Goal: Transaction & Acquisition: Purchase product/service

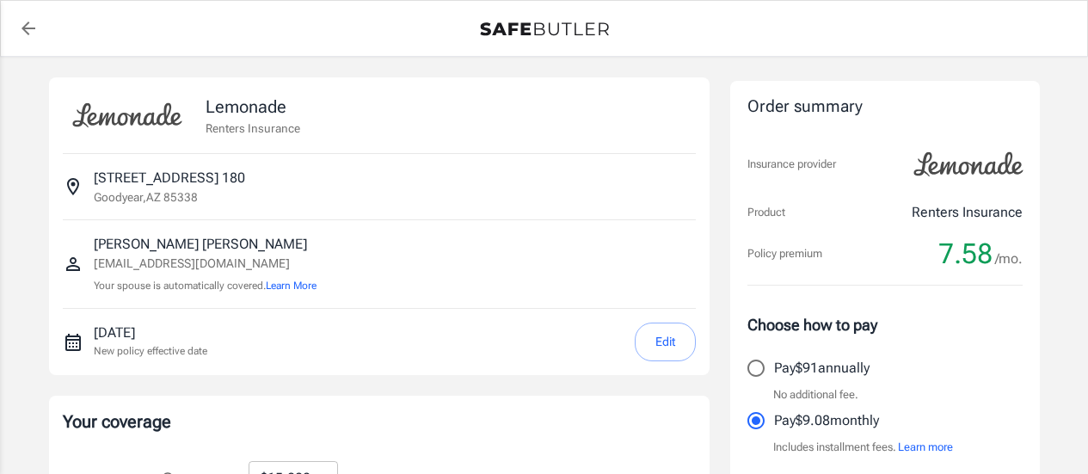
select select "15000"
select select "500"
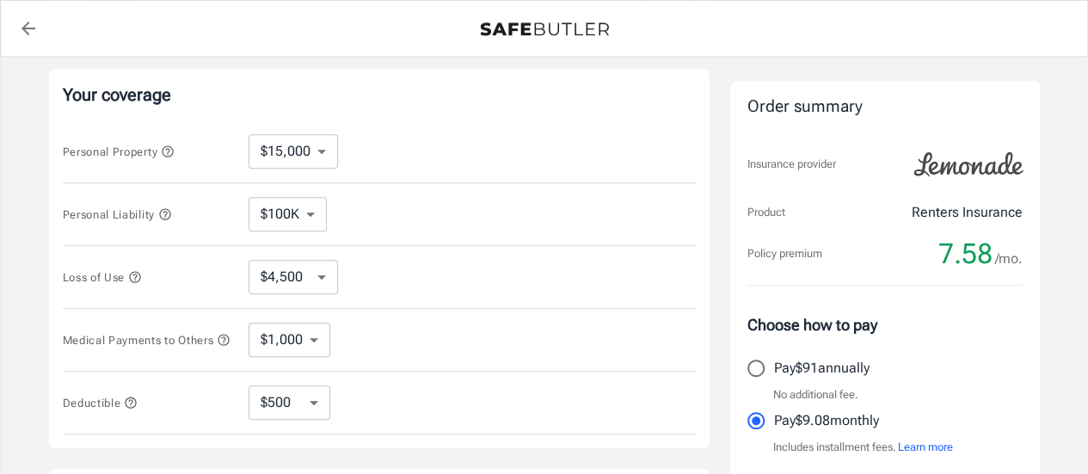
scroll to position [465, 0]
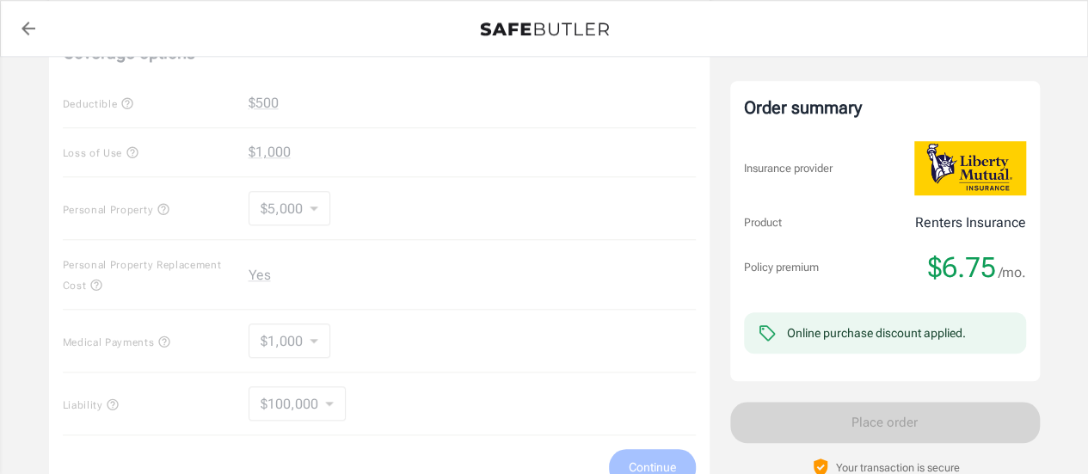
scroll to position [699, 0]
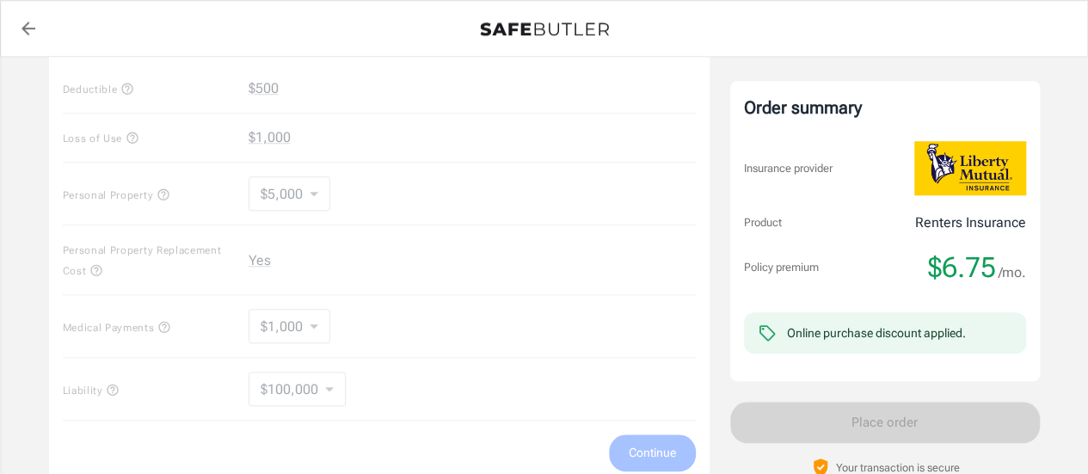
drag, startPoint x: 1096, startPoint y: 106, endPoint x: 1065, endPoint y: 297, distance: 193.5
click at [1065, 297] on html "Policy premium $ 6.75 /mo Liberty Mutual Renters Insurance 14935 W VAN BUREN ST…" at bounding box center [544, 114] width 1088 height 1627
click at [439, 356] on div "Coverage options Deductible $500 Loss of Use $1,000 Personal Property $5,000 50…" at bounding box center [379, 248] width 661 height 473
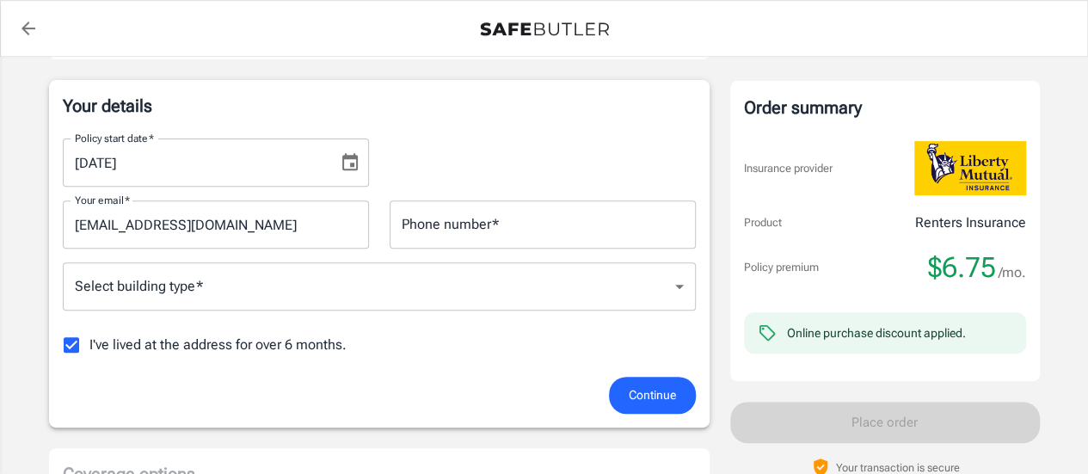
scroll to position [271, 0]
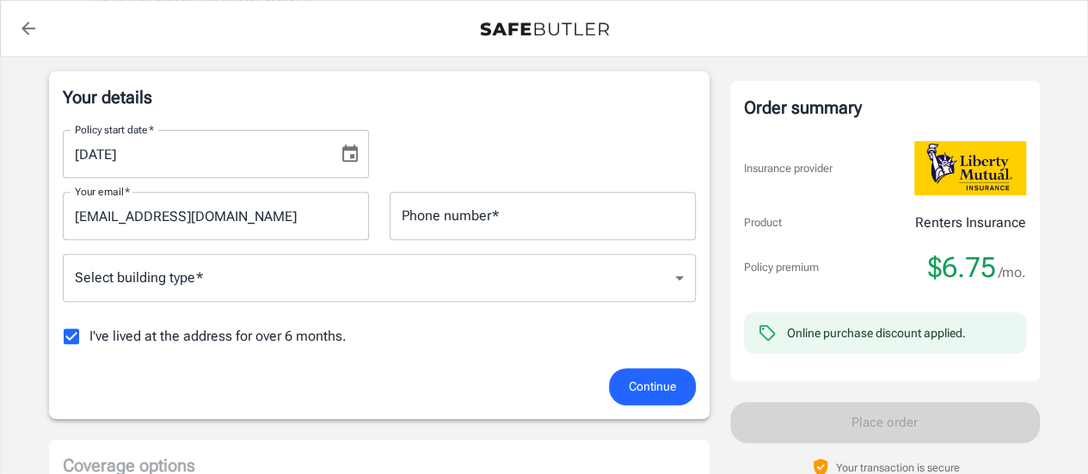
click at [69, 330] on input "I've lived at the address for over 6 months." at bounding box center [71, 336] width 36 height 36
checkbox input "false"
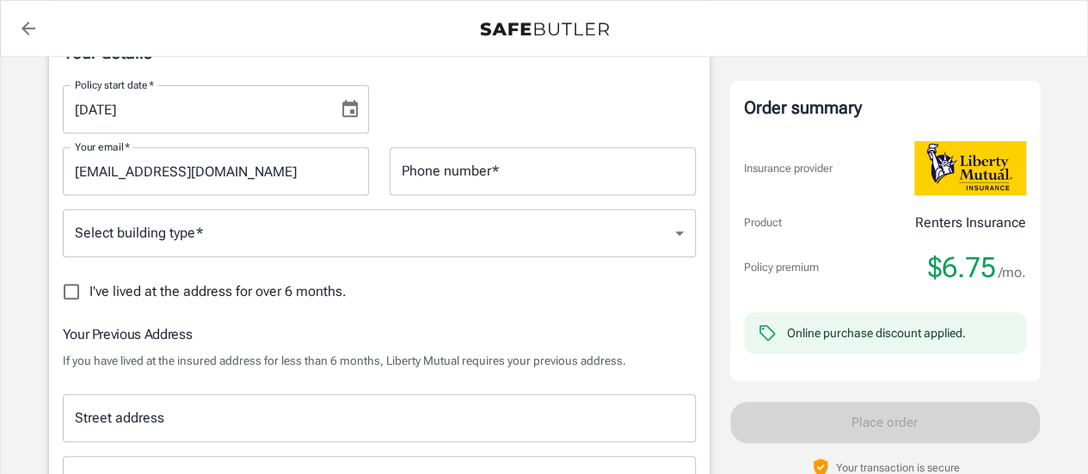
scroll to position [250, 0]
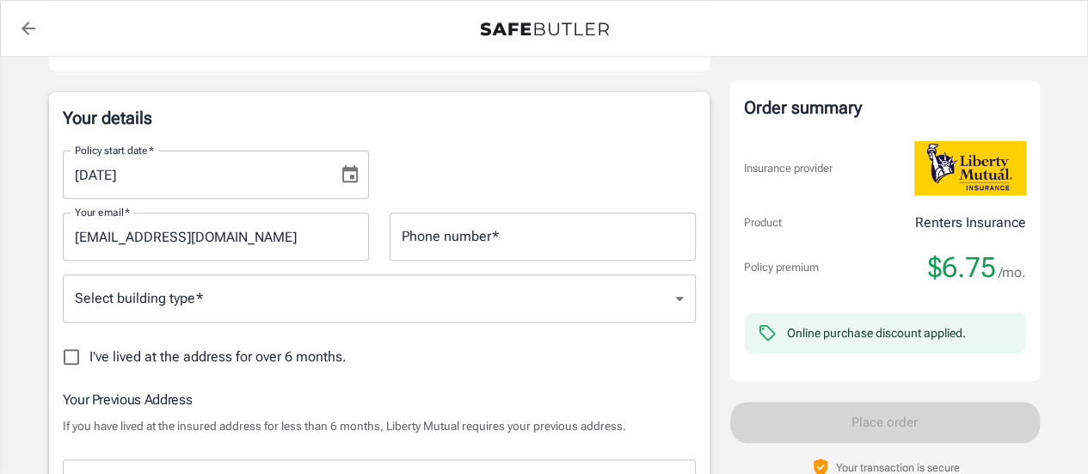
click at [439, 240] on input "Phone number   *" at bounding box center [543, 236] width 306 height 48
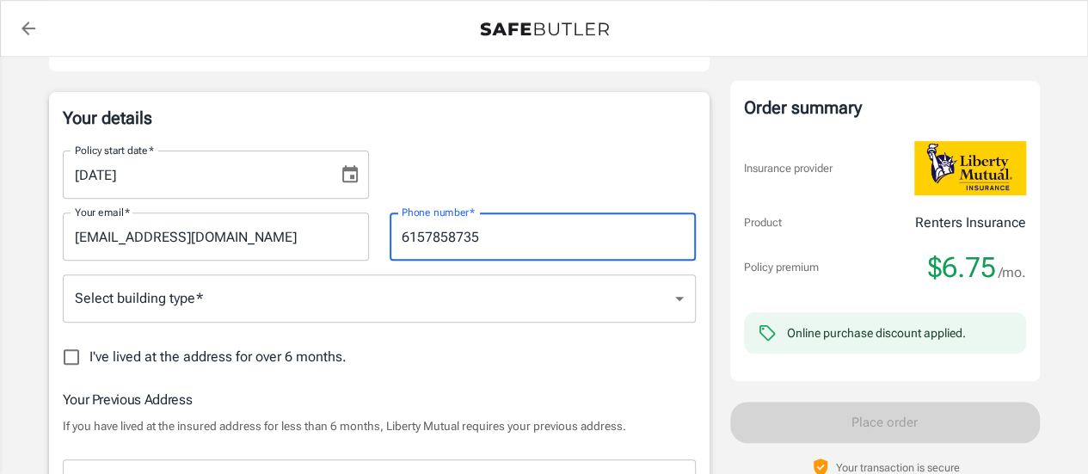
type input "6157858735"
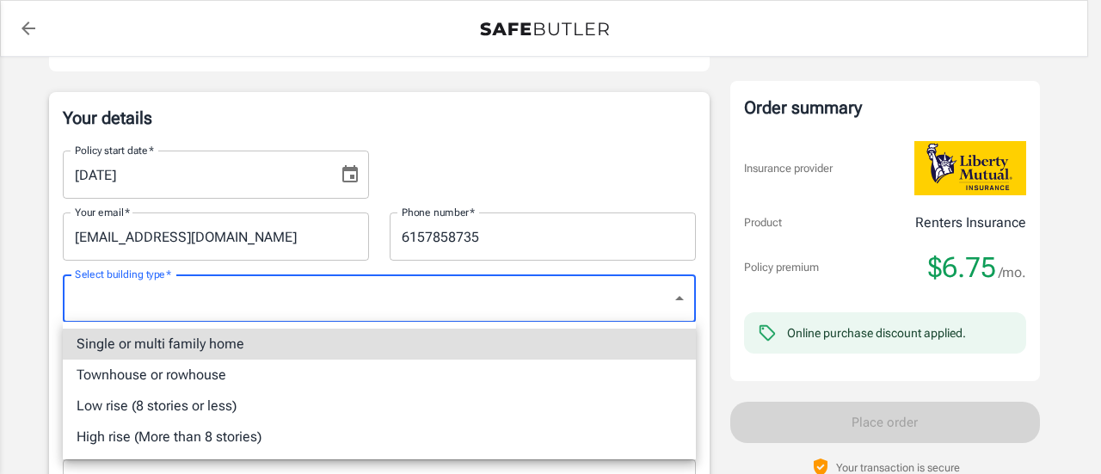
click at [144, 368] on li "Townhouse or rowhouse" at bounding box center [379, 375] width 633 height 31
type input "townhouse"
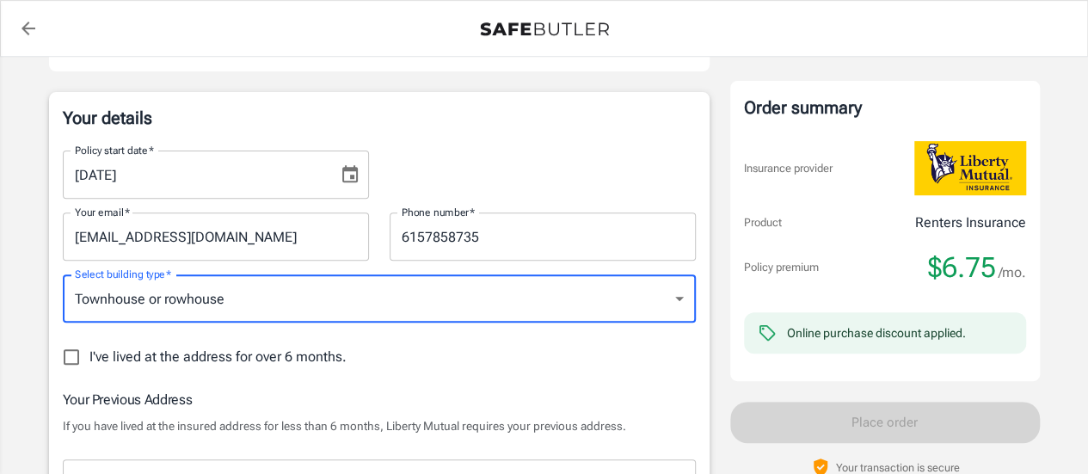
scroll to position [665, 0]
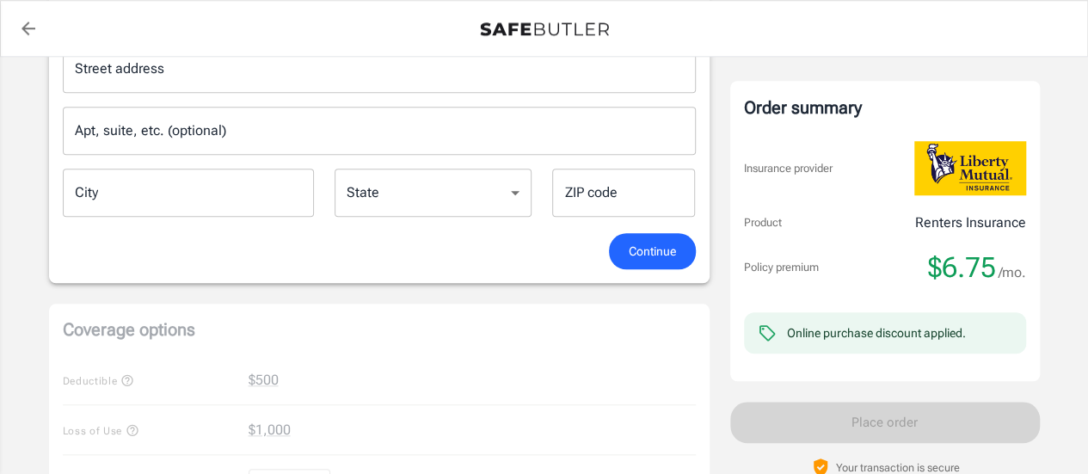
click at [230, 78] on input "Street address" at bounding box center [380, 68] width 618 height 33
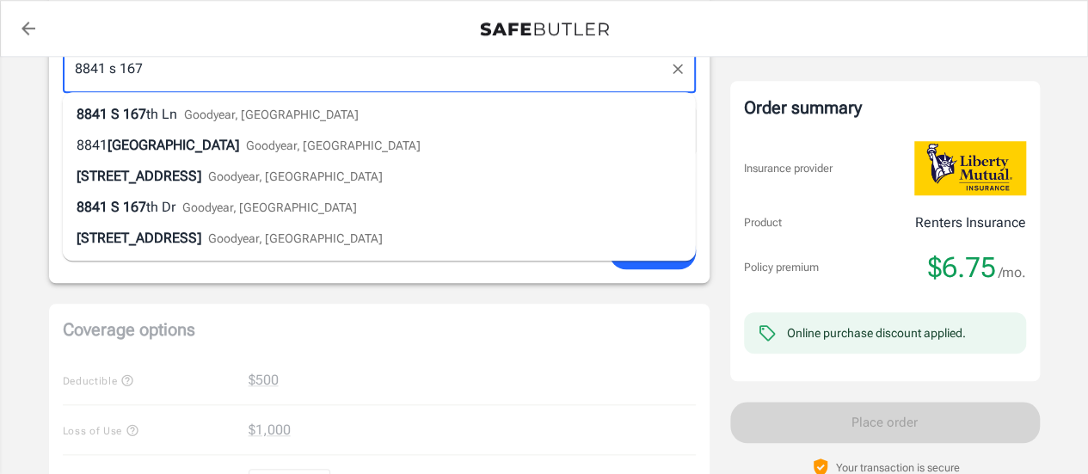
click at [214, 109] on span "Goodyear, AZ" at bounding box center [271, 115] width 175 height 14
type input "8841 S 167th Ln"
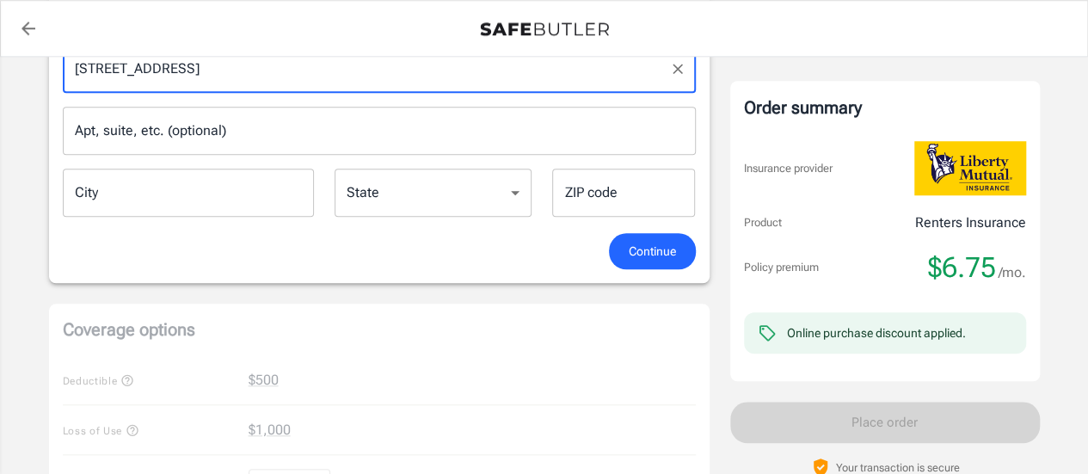
type input "Goodyear"
select select "AZ"
type input "85338"
type input "8841 S 167th Ln"
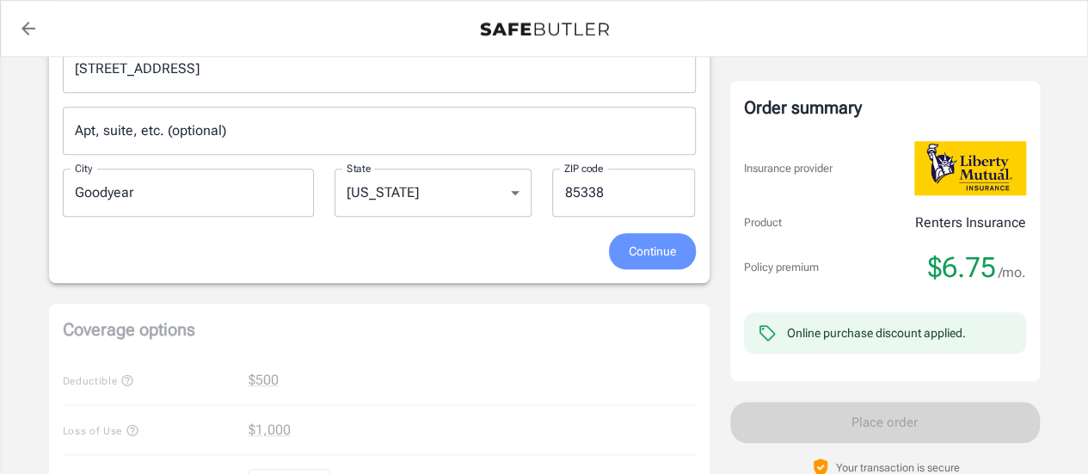
click at [642, 247] on span "Continue" at bounding box center [652, 252] width 47 height 22
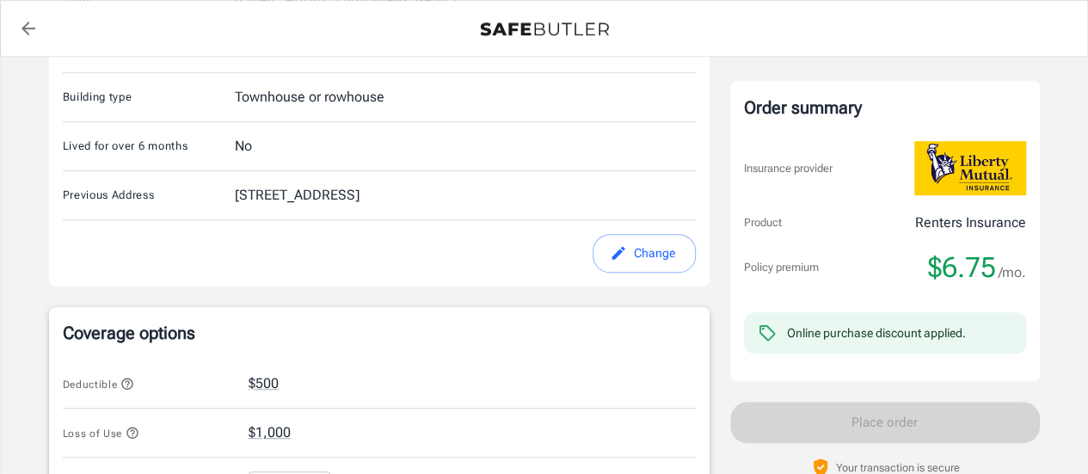
scroll to position [545, 0]
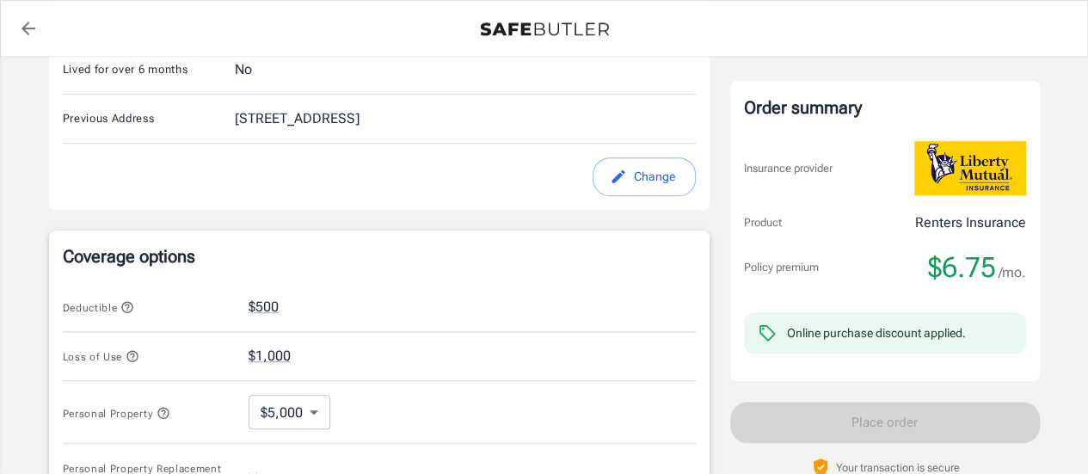
drag, startPoint x: 1075, startPoint y: 159, endPoint x: 1067, endPoint y: 262, distance: 103.6
click at [1067, 262] on div "Policy premium $ 6.75 /mo Liberty Mutual Renters Insurance 14935 W VAN BUREN ST…" at bounding box center [544, 269] width 1088 height 1514
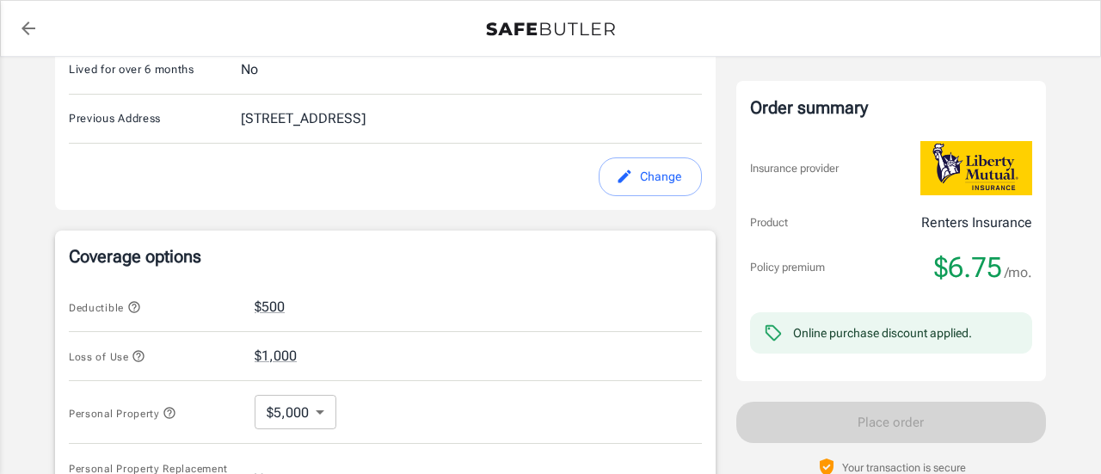
click at [321, 410] on body "Policy premium $ 6.75 /mo Liberty Mutual Renters Insurance 14935 W VAN BUREN ST…" at bounding box center [550, 300] width 1101 height 1691
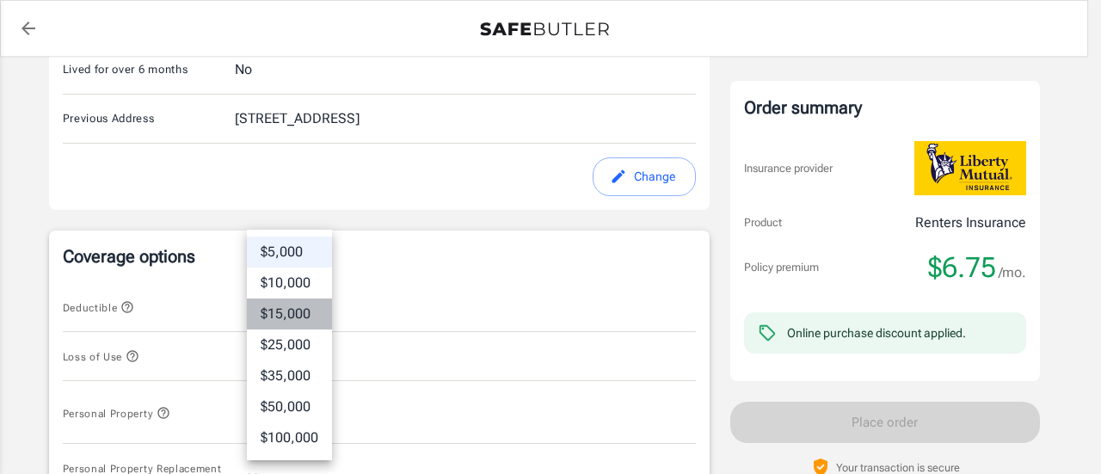
click at [277, 304] on li "$15,000" at bounding box center [289, 314] width 85 height 31
type input "15000"
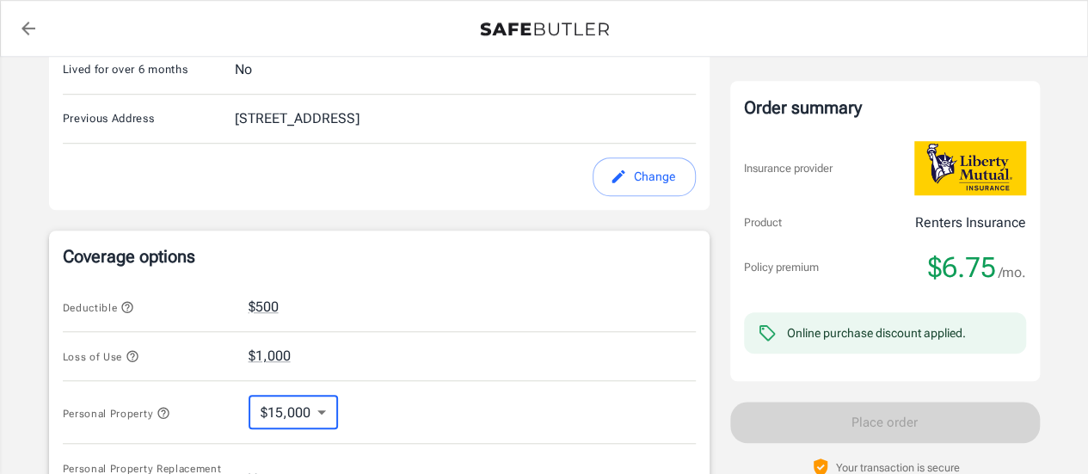
click at [375, 282] on div "Deductible $500" at bounding box center [379, 307] width 633 height 50
click at [417, 209] on div "Liberty Mutual Renters Insurance 14935 W VAN BUREN ST 180 GOODYEAR , AZ 85338 Y…" at bounding box center [379, 269] width 661 height 1473
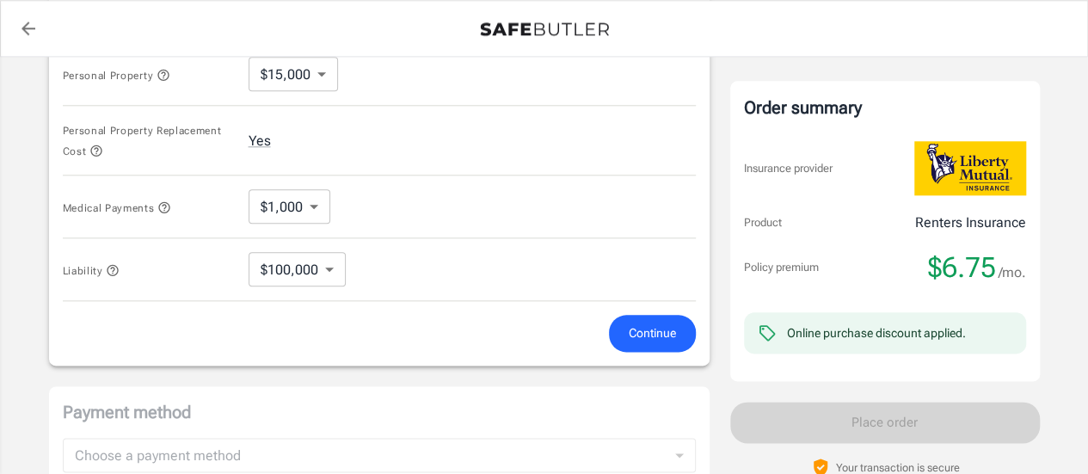
scroll to position [884, 0]
click at [660, 322] on span "Continue" at bounding box center [652, 332] width 47 height 22
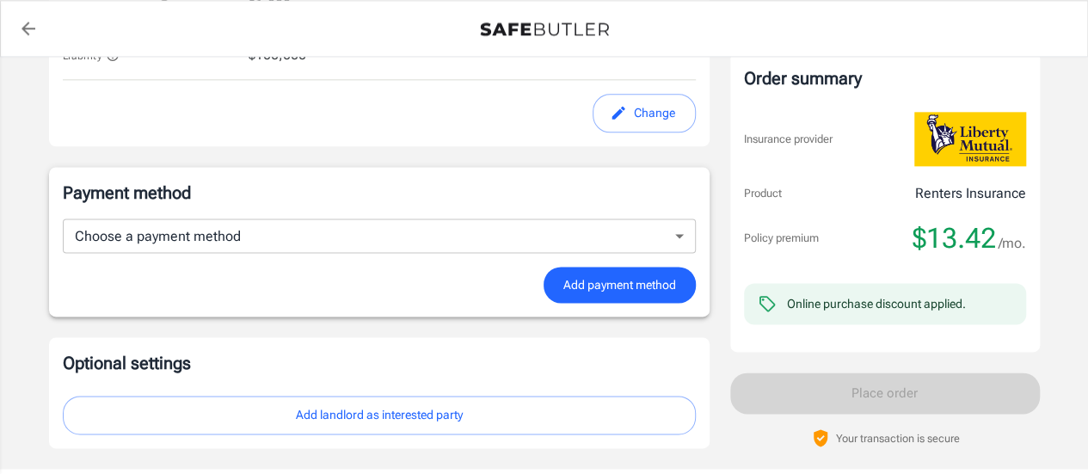
scroll to position [650, 0]
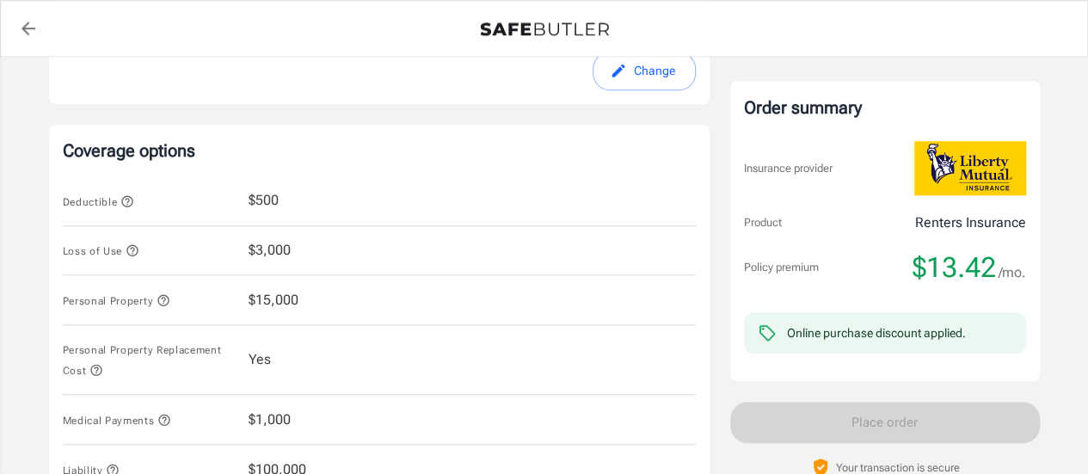
click at [1080, 171] on div "Policy premium $ 13.42 /mo Liberty Mutual Renters Insurance 14935 W VAN BUREN S…" at bounding box center [544, 144] width 1088 height 1477
click at [1086, 131] on div "Policy premium $ 13.42 /mo Liberty Mutual Renters Insurance 14935 W VAN BUREN S…" at bounding box center [544, 144] width 1088 height 1477
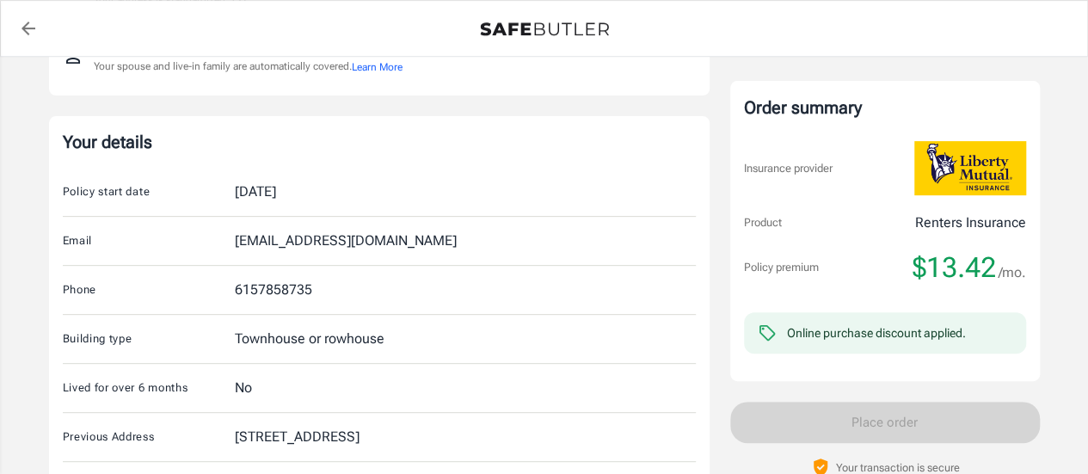
scroll to position [0, 0]
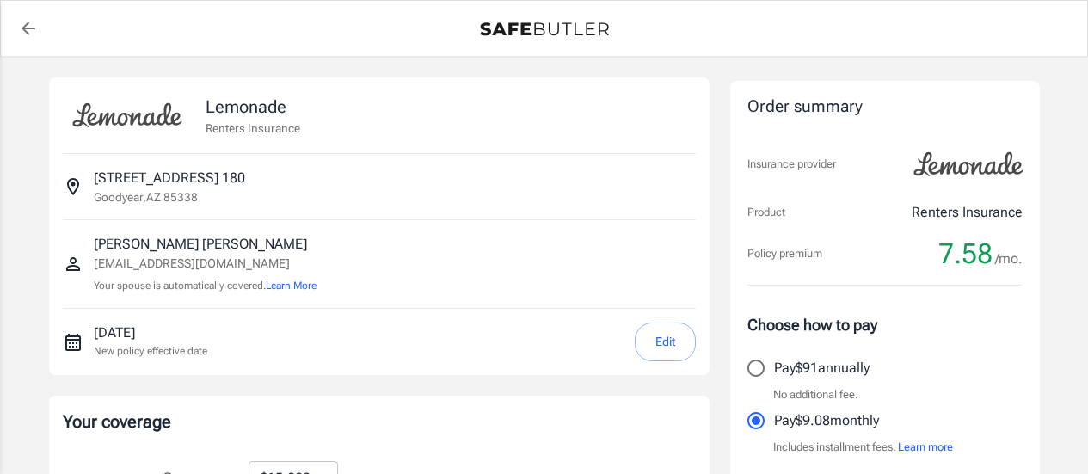
select select "15000"
select select "500"
click at [661, 342] on button "Edit" at bounding box center [665, 342] width 61 height 39
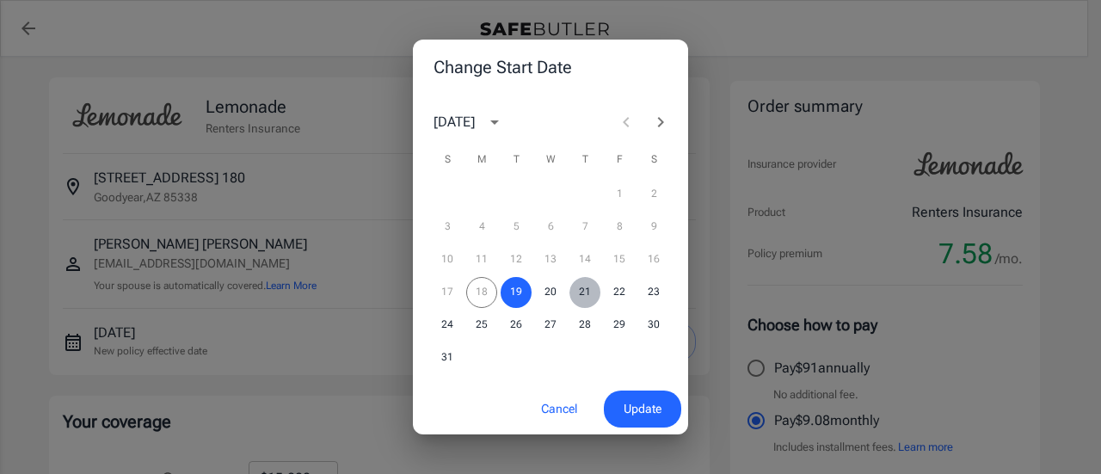
click at [592, 293] on button "21" at bounding box center [584, 292] width 31 height 31
click at [635, 402] on span "Update" at bounding box center [643, 409] width 38 height 22
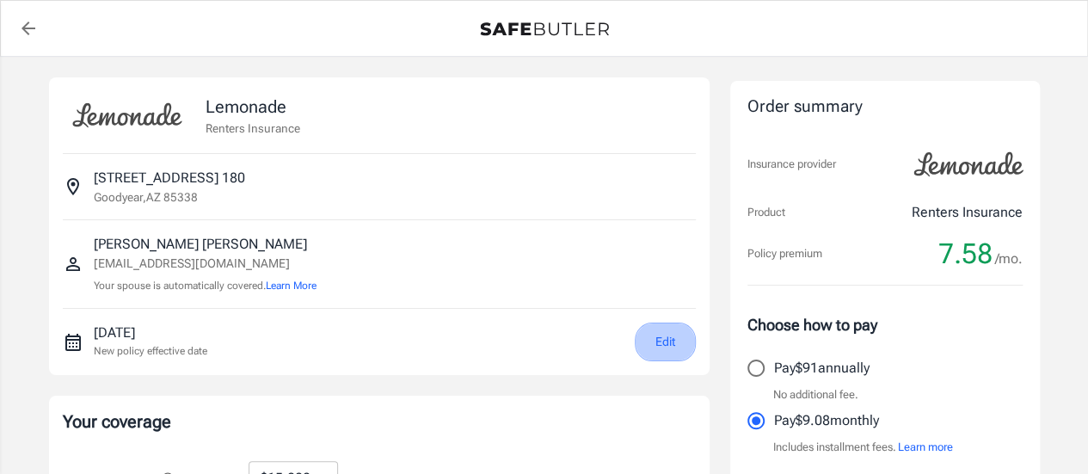
click at [664, 336] on button "Edit" at bounding box center [665, 342] width 61 height 39
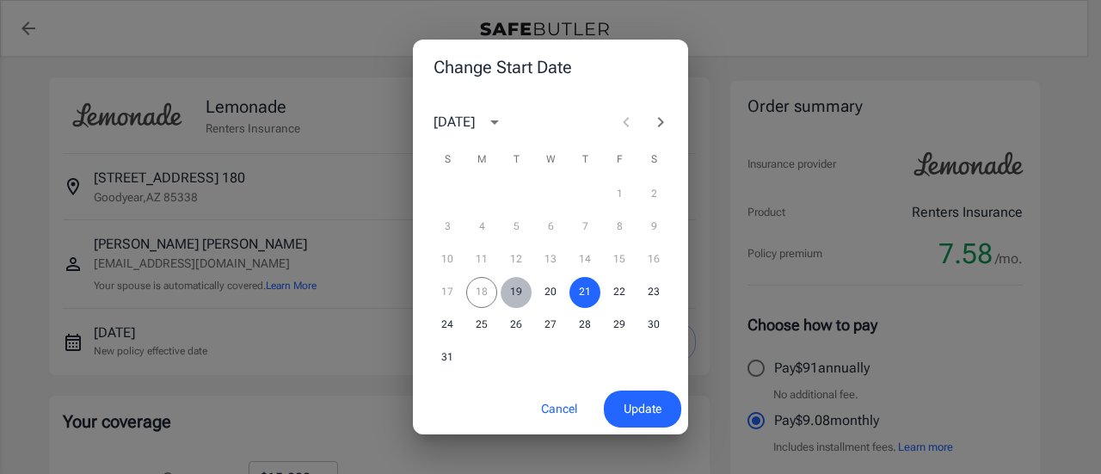
click at [513, 290] on button "19" at bounding box center [516, 292] width 31 height 31
drag, startPoint x: 629, startPoint y: 379, endPoint x: 631, endPoint y: 398, distance: 19.1
click at [631, 398] on div "Change Start Date [DATE] S M T W T F S 1 2 3 4 5 6 7 8 9 10 11 12 13 14 15 16 1…" at bounding box center [550, 237] width 275 height 395
click at [631, 398] on span "Update" at bounding box center [643, 409] width 38 height 22
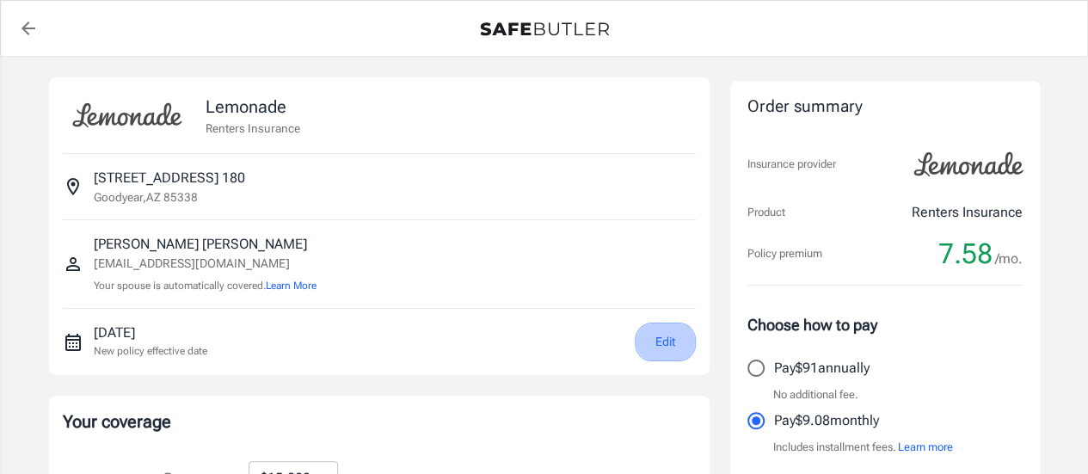
click at [654, 338] on button "Edit" at bounding box center [665, 342] width 61 height 39
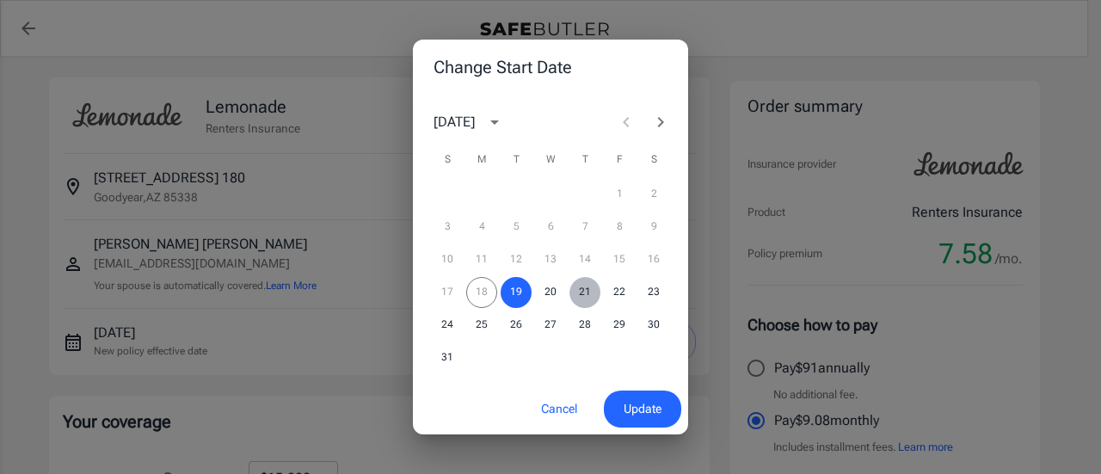
click at [587, 295] on button "21" at bounding box center [584, 292] width 31 height 31
click at [640, 396] on button "Update" at bounding box center [642, 409] width 77 height 37
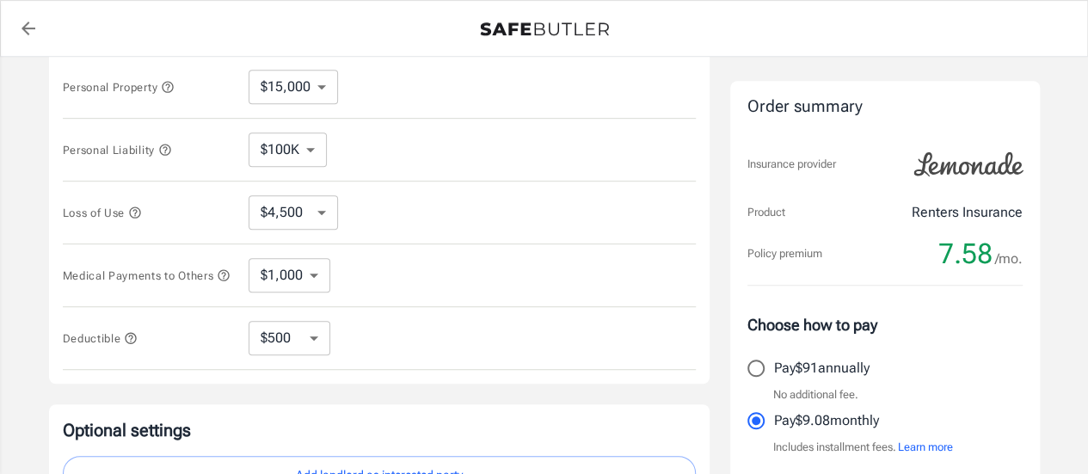
scroll to position [391, 0]
click at [131, 206] on icon "button" at bounding box center [135, 213] width 14 height 14
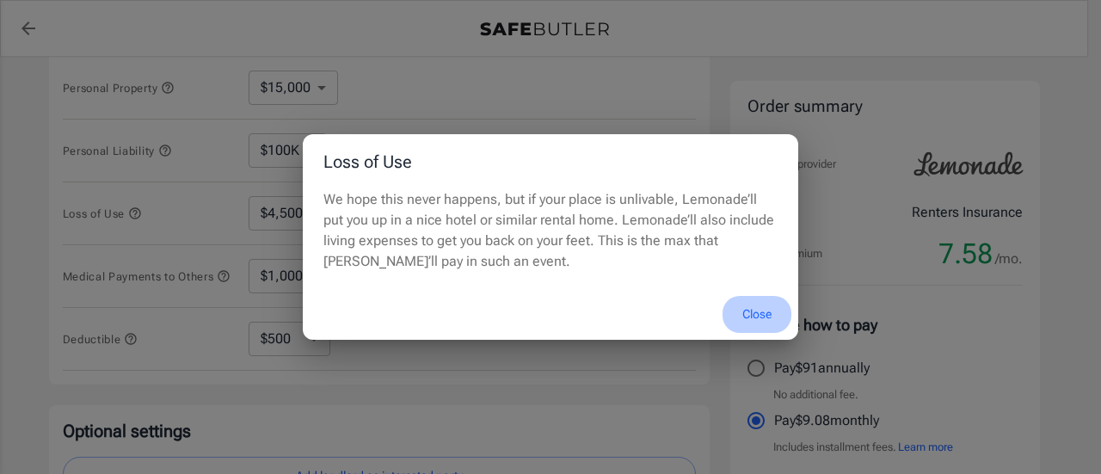
click at [761, 311] on button "Close" at bounding box center [757, 314] width 69 height 37
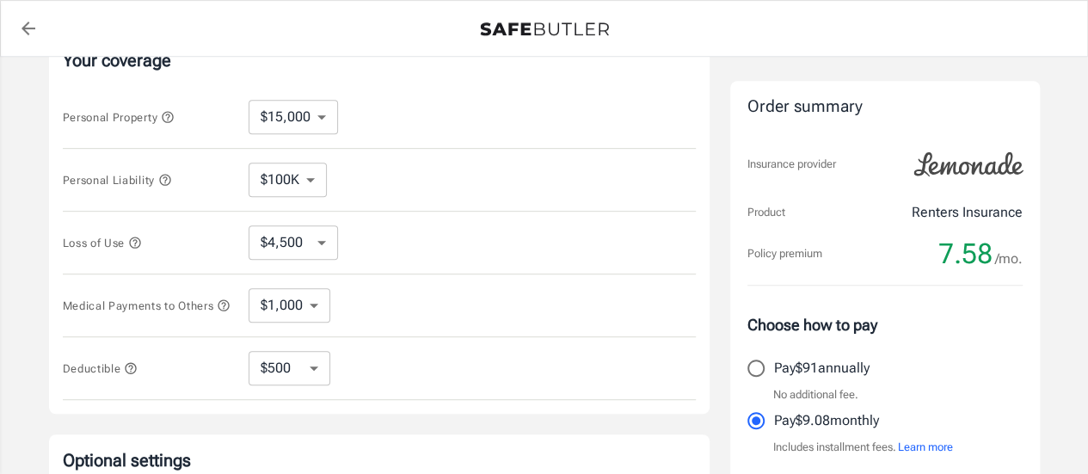
scroll to position [364, 0]
click at [132, 234] on icon "button" at bounding box center [134, 239] width 11 height 11
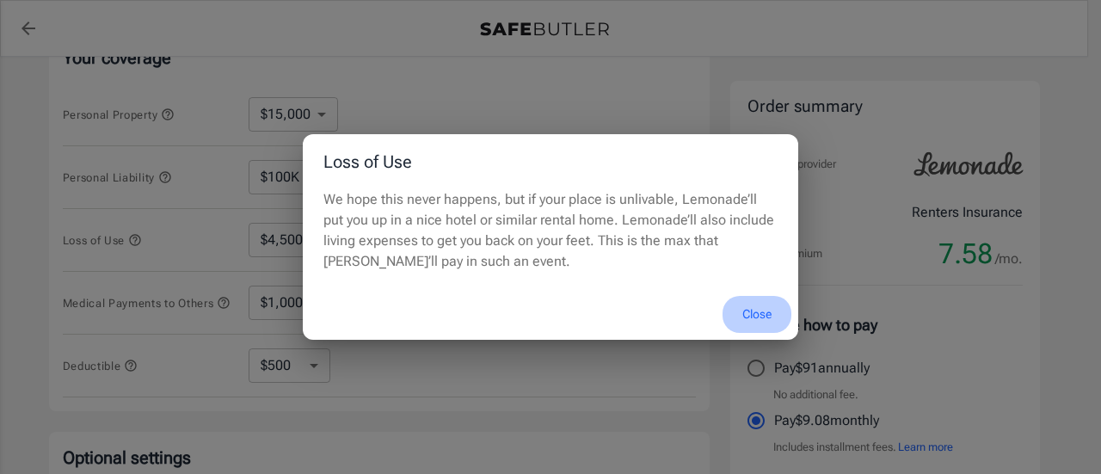
click at [762, 313] on button "Close" at bounding box center [757, 314] width 69 height 37
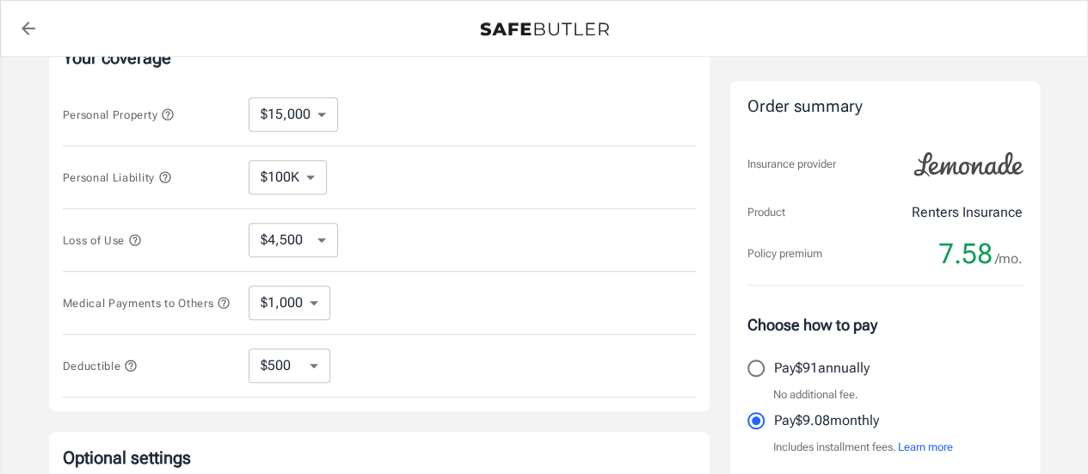
click at [167, 112] on icon "button" at bounding box center [168, 115] width 14 height 14
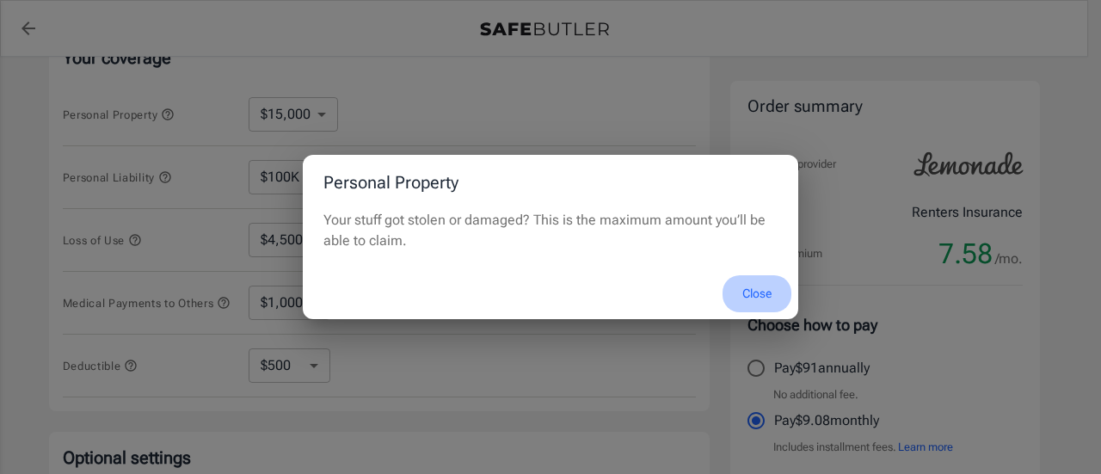
click at [756, 288] on button "Close" at bounding box center [757, 293] width 69 height 37
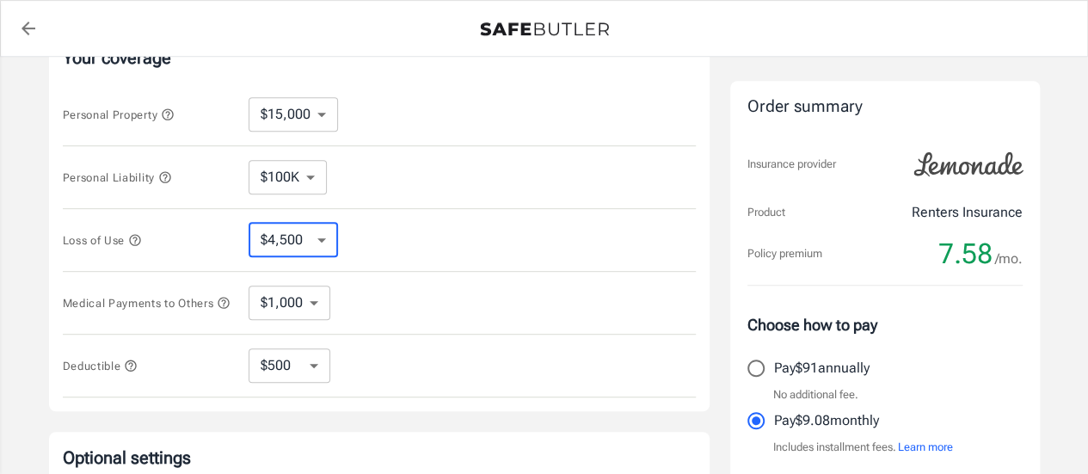
click at [330, 241] on select "$4,500 $7,500 $13,500 $22,500 $34,500 $55,500 $85,500 $130K $200K" at bounding box center [293, 240] width 89 height 34
select select "7500"
click at [332, 235] on select "$4,500 $7,500 $13,500 $22,500 $34,500 $55,500 $85,500 $130K $200K" at bounding box center [293, 240] width 89 height 34
select select "4500"
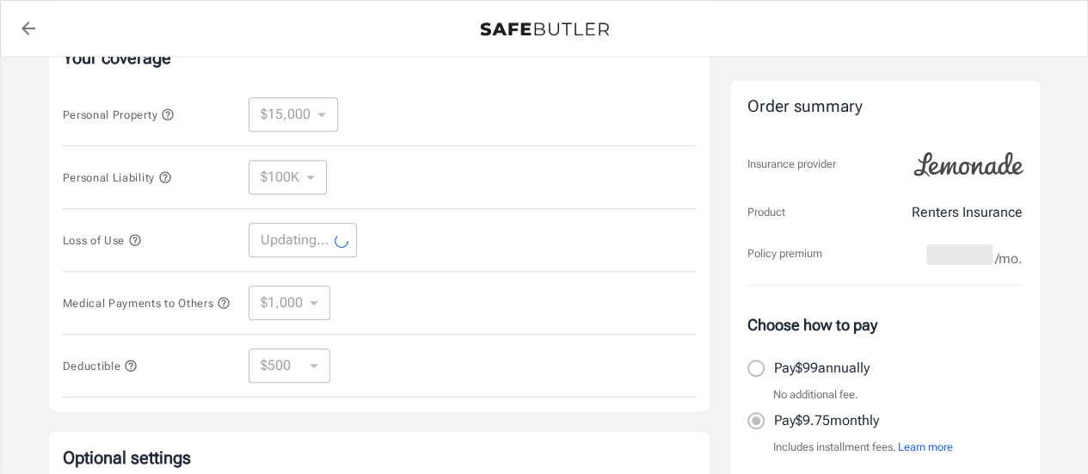
select select "4500"
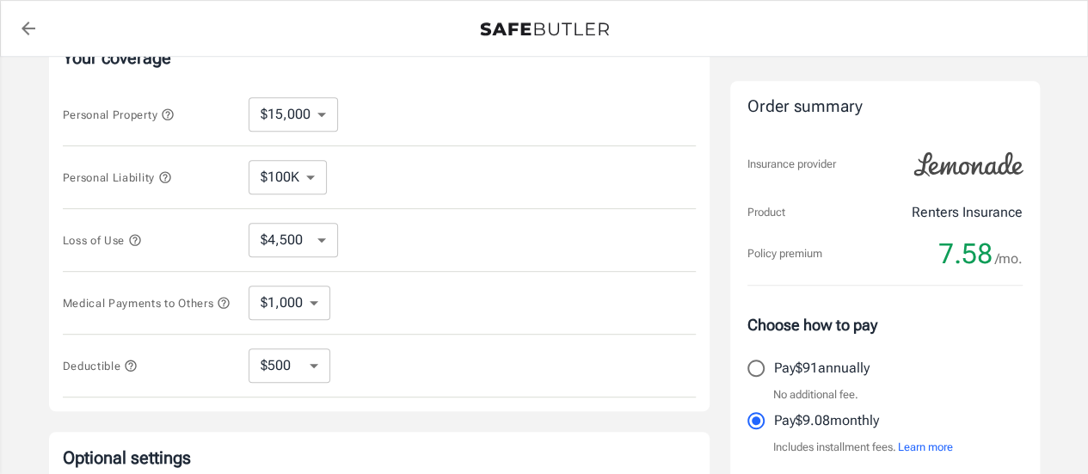
click at [139, 239] on icon "button" at bounding box center [135, 240] width 14 height 14
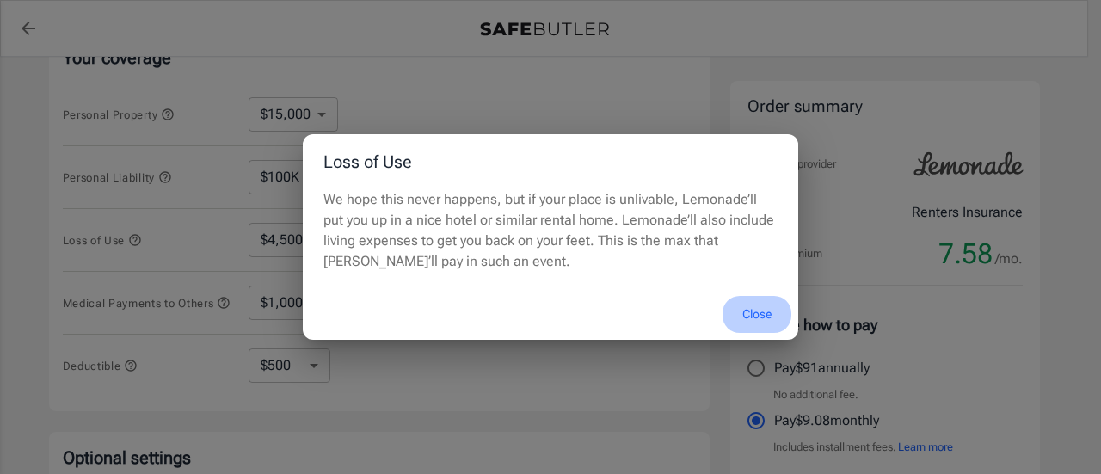
click at [750, 311] on button "Close" at bounding box center [757, 314] width 69 height 37
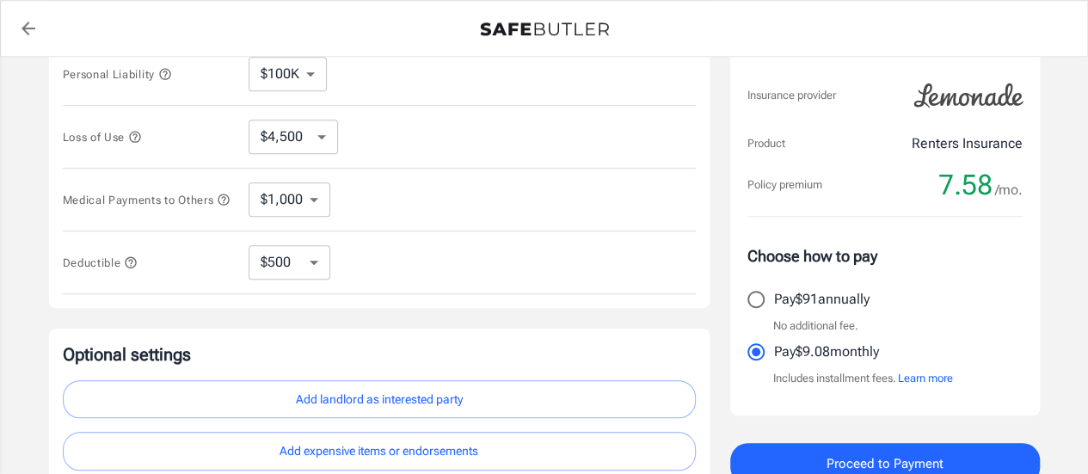
scroll to position [469, 0]
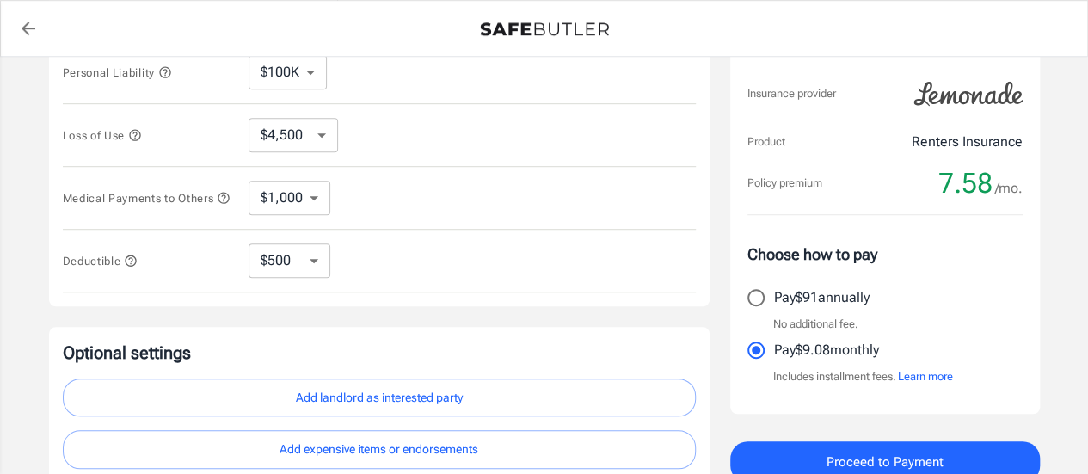
click at [138, 132] on icon "button" at bounding box center [134, 134] width 11 height 11
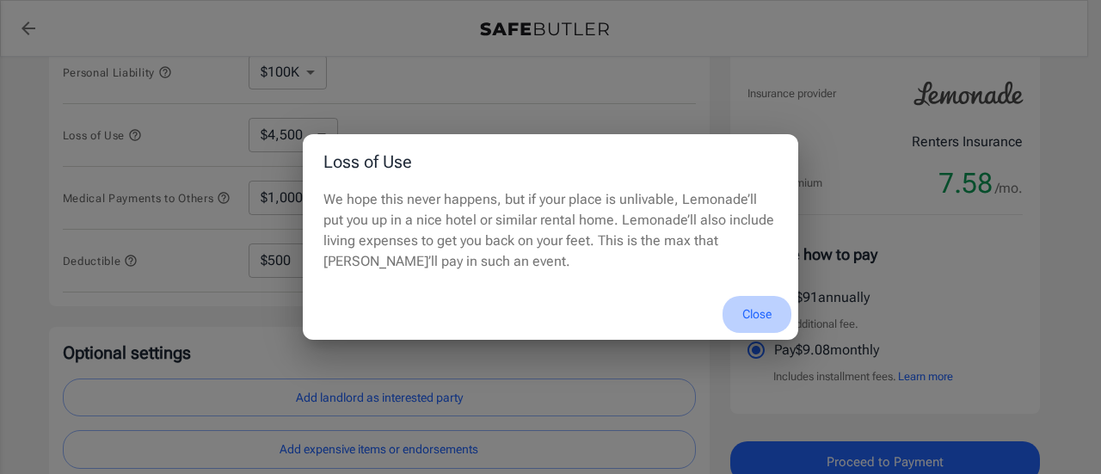
click at [752, 316] on button "Close" at bounding box center [757, 314] width 69 height 37
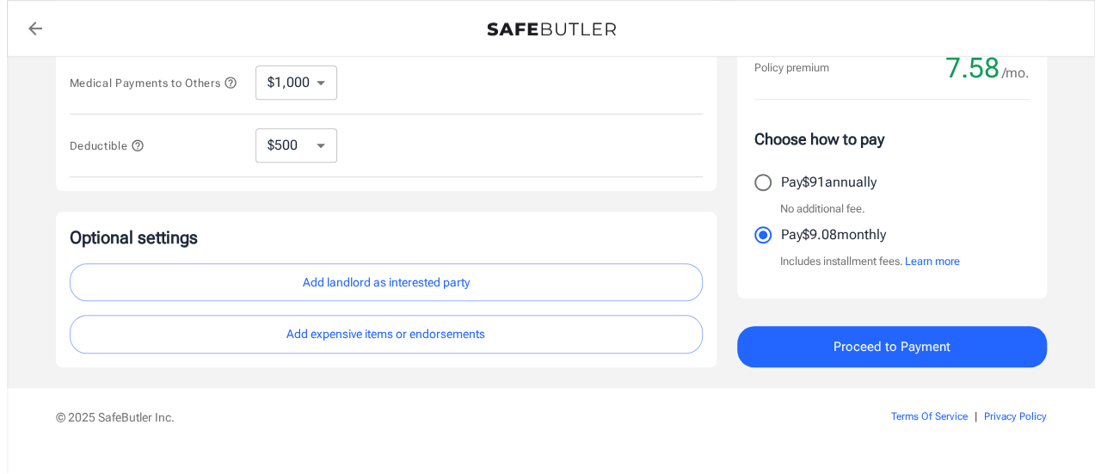
scroll to position [585, 0]
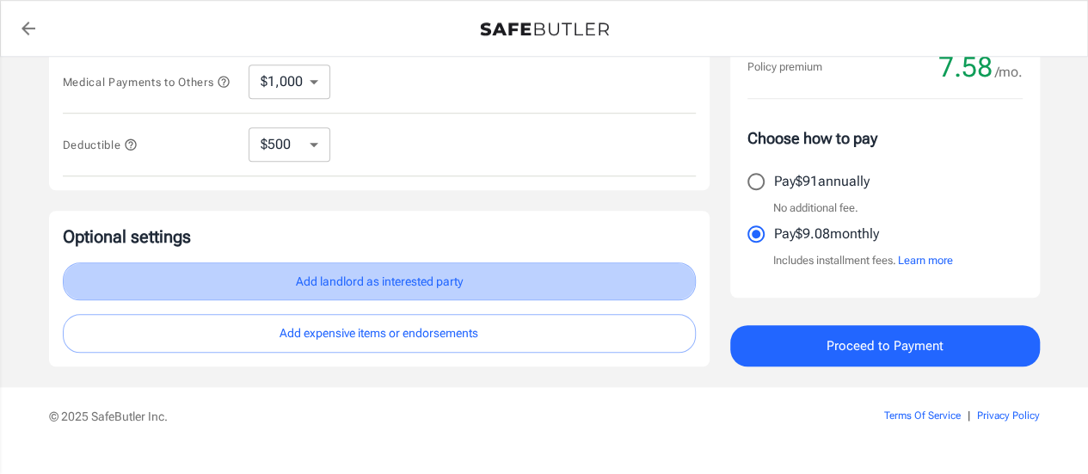
click at [471, 284] on button "Add landlord as interested party" at bounding box center [379, 281] width 633 height 39
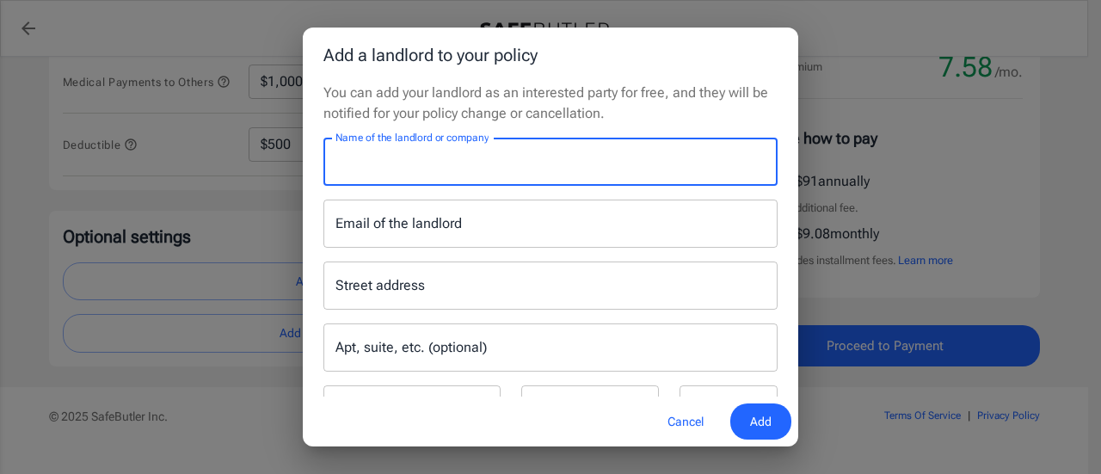
click at [380, 172] on input "Name of the landlord or company" at bounding box center [550, 162] width 454 height 48
paste input "The [PERSON_NAME]"
type input "The [PERSON_NAME]"
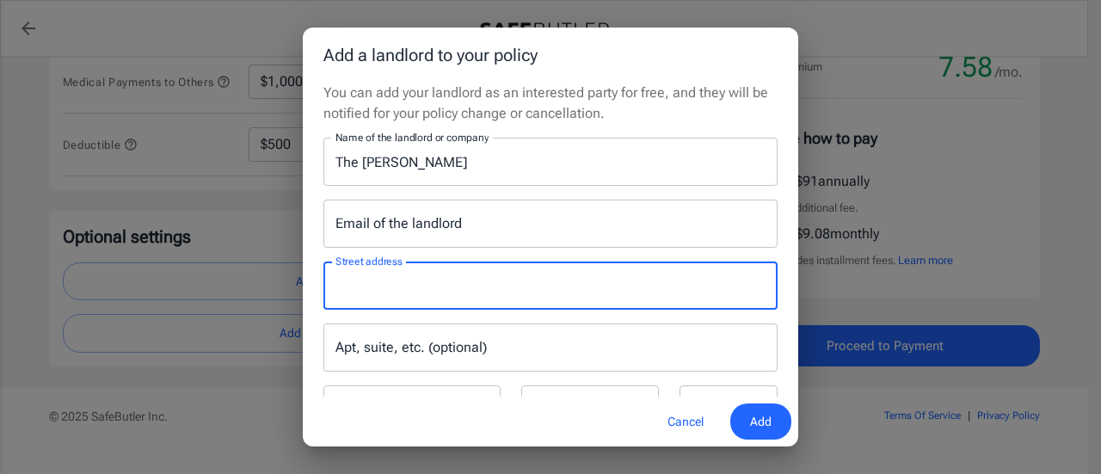
click at [409, 278] on input "Street address" at bounding box center [550, 285] width 439 height 33
paste input "PO Box 3724"
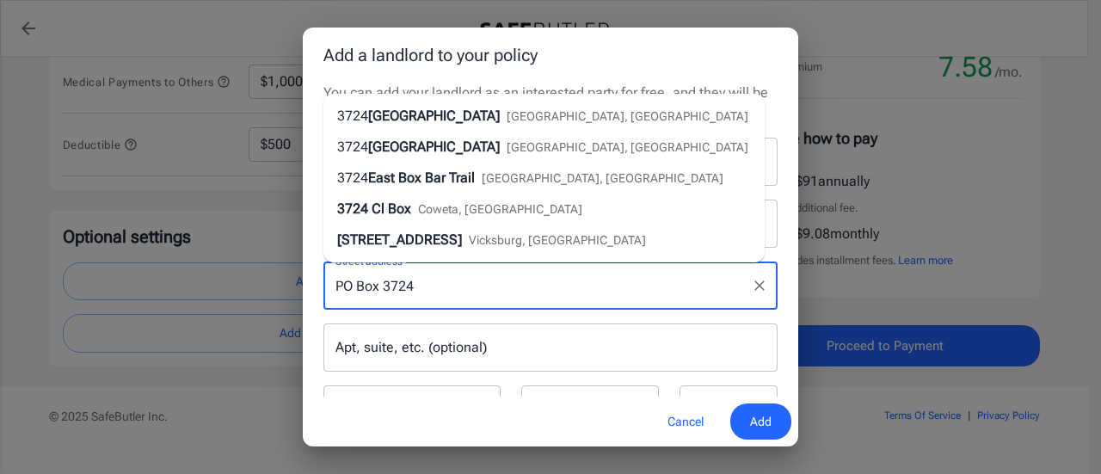
type input "PO Box 3724"
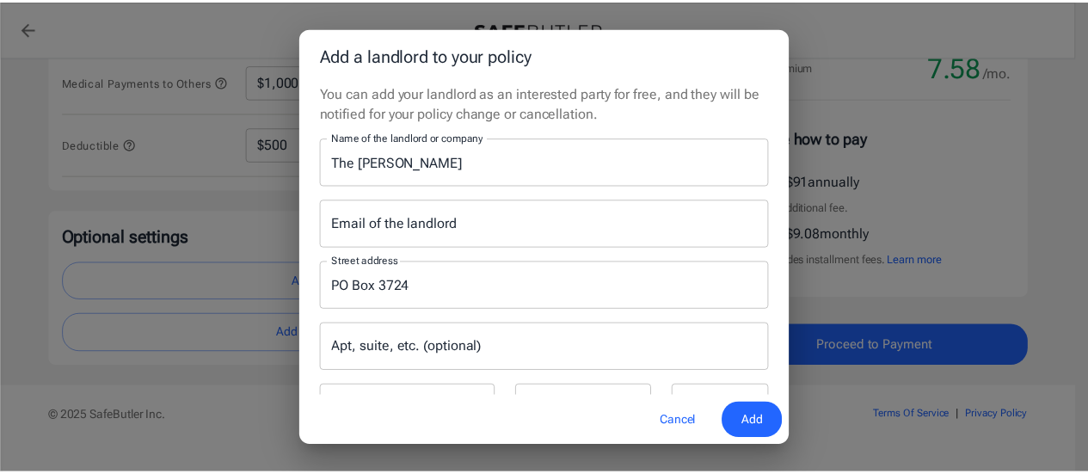
scroll to position [71, 0]
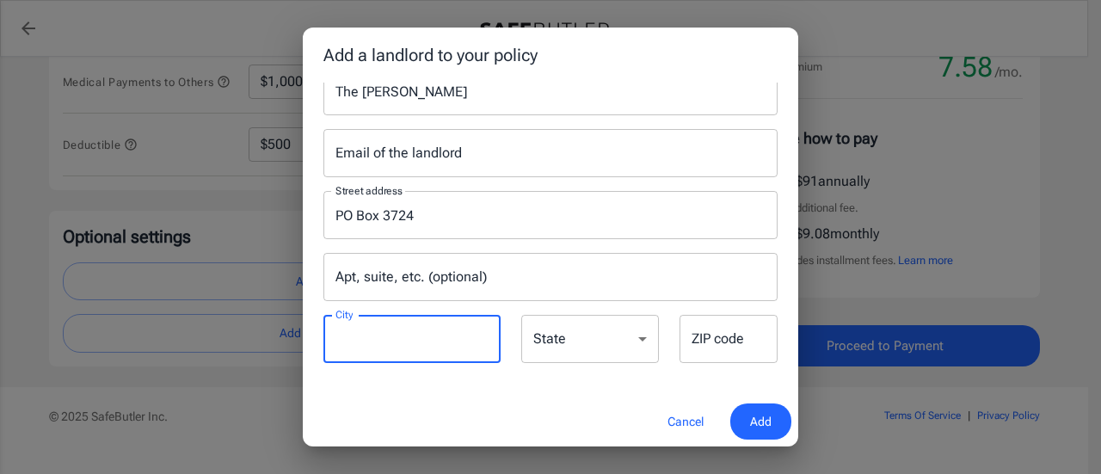
click at [391, 346] on input "City" at bounding box center [411, 339] width 177 height 48
type input "[GEOGRAPHIC_DATA]"
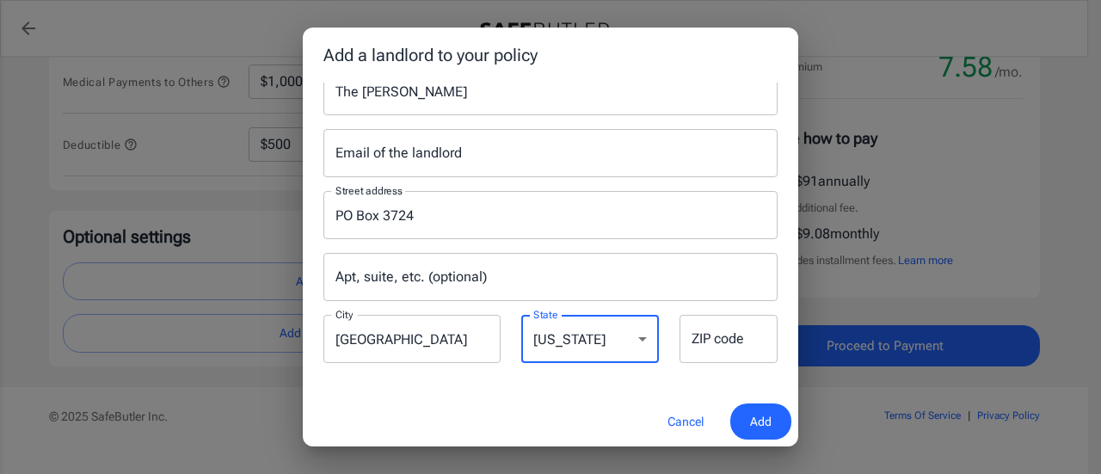
select select "NY"
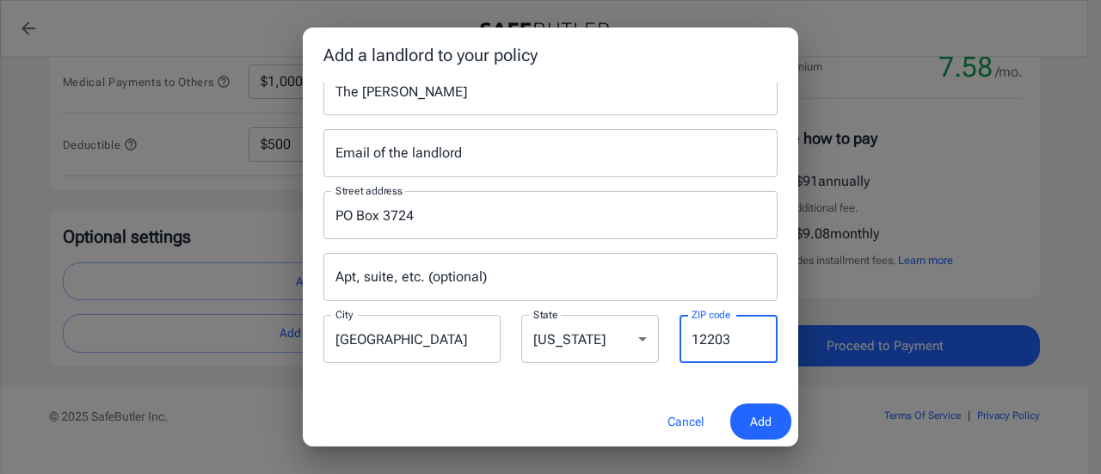
type input "12203"
click at [419, 163] on input "Email of the landlord" at bounding box center [550, 153] width 454 height 48
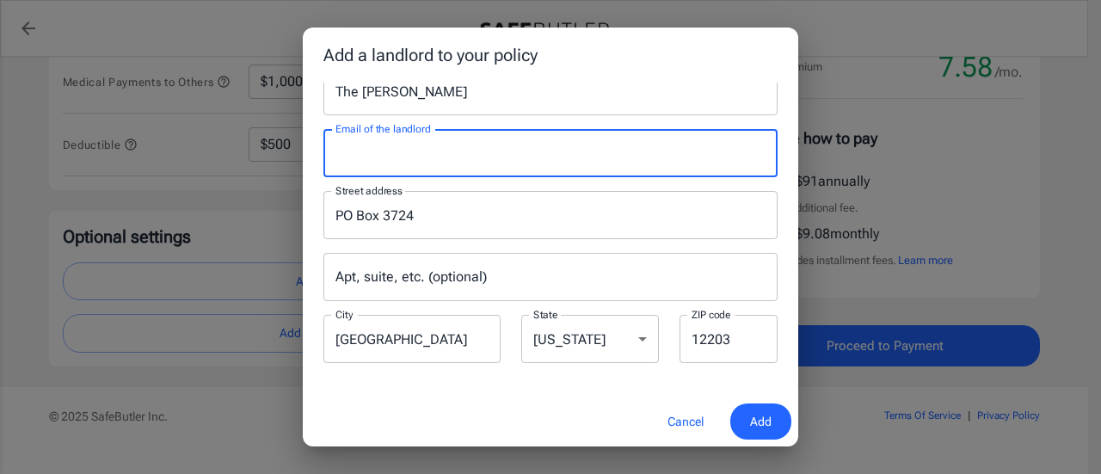
paste input "[EMAIL_ADDRESS]"
type input "[EMAIL_ADDRESS]"
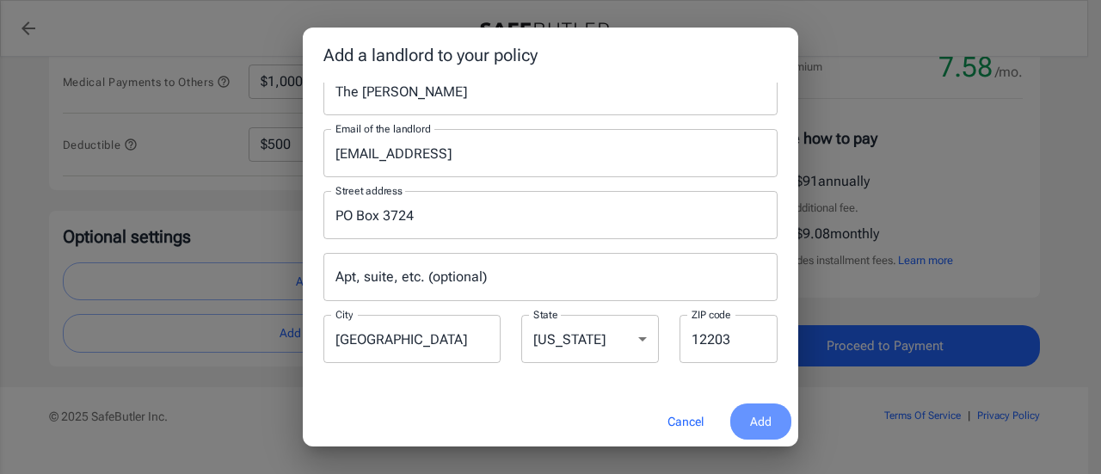
click at [758, 419] on span "Add" at bounding box center [761, 422] width 22 height 22
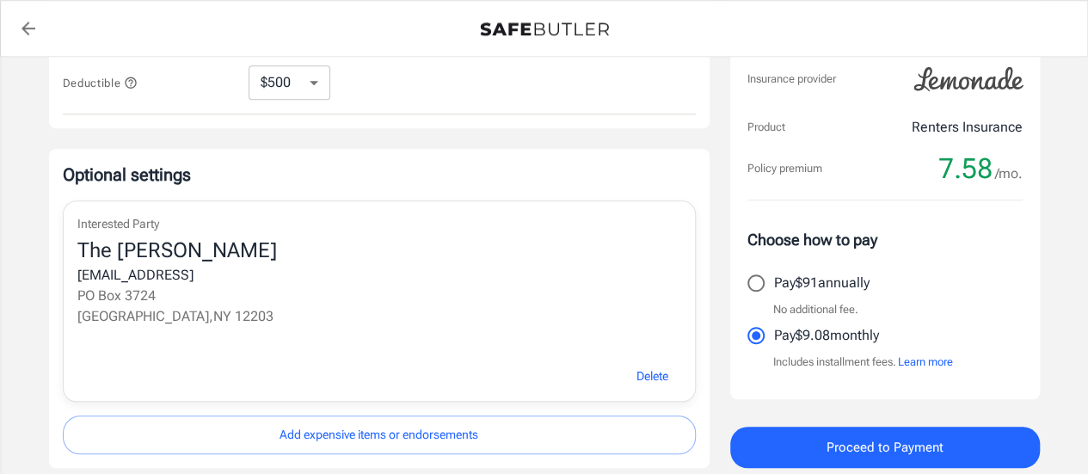
scroll to position [693, 0]
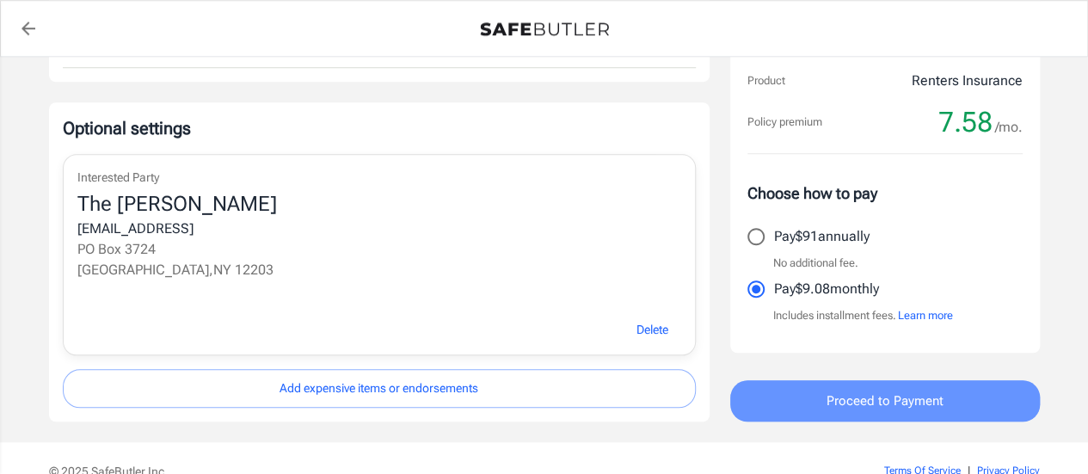
click at [862, 402] on span "Proceed to Payment" at bounding box center [885, 401] width 117 height 22
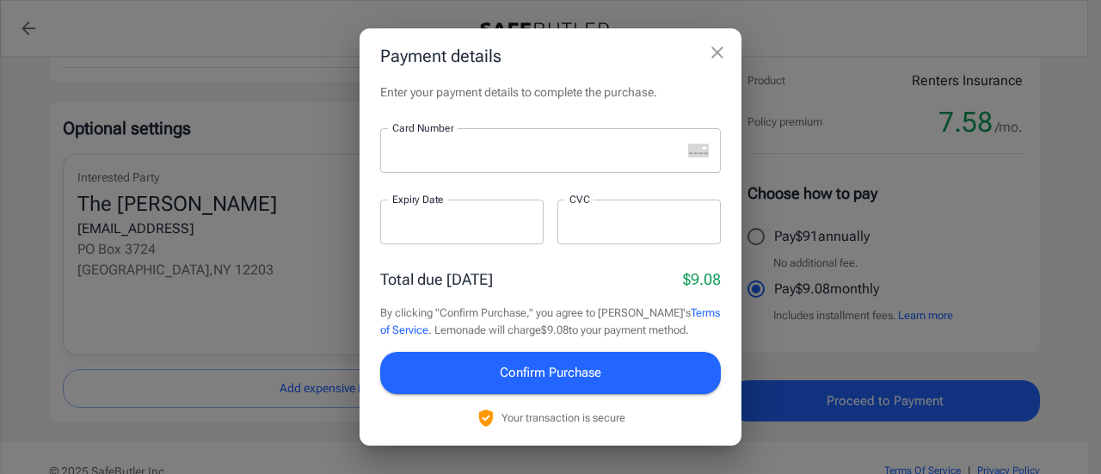
click at [691, 157] on rect "unknown" at bounding box center [698, 151] width 21 height 14
click at [470, 168] on div at bounding box center [530, 150] width 301 height 45
click at [423, 169] on div at bounding box center [530, 150] width 301 height 45
click at [416, 163] on div at bounding box center [530, 150] width 301 height 45
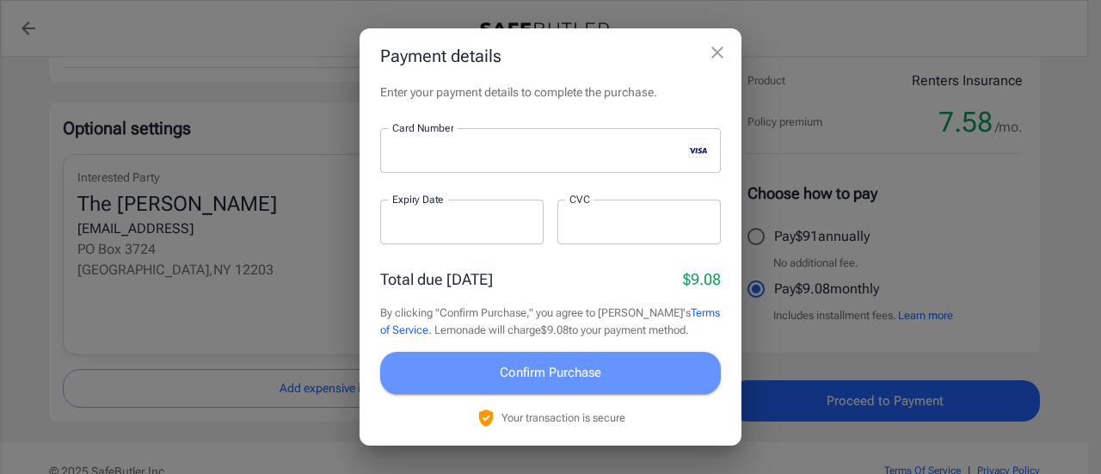
click at [501, 372] on span "Confirm Purchase" at bounding box center [551, 372] width 102 height 22
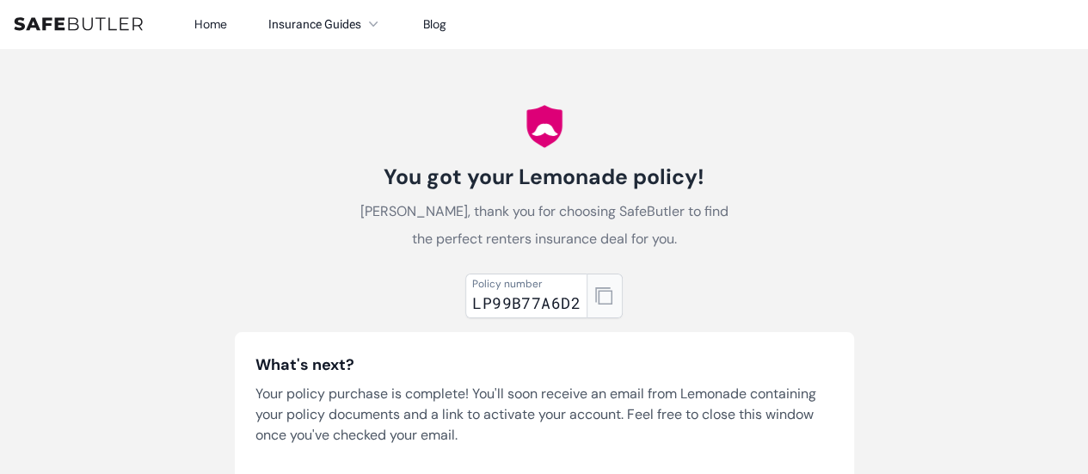
click at [600, 304] on icon "button" at bounding box center [603, 295] width 17 height 17
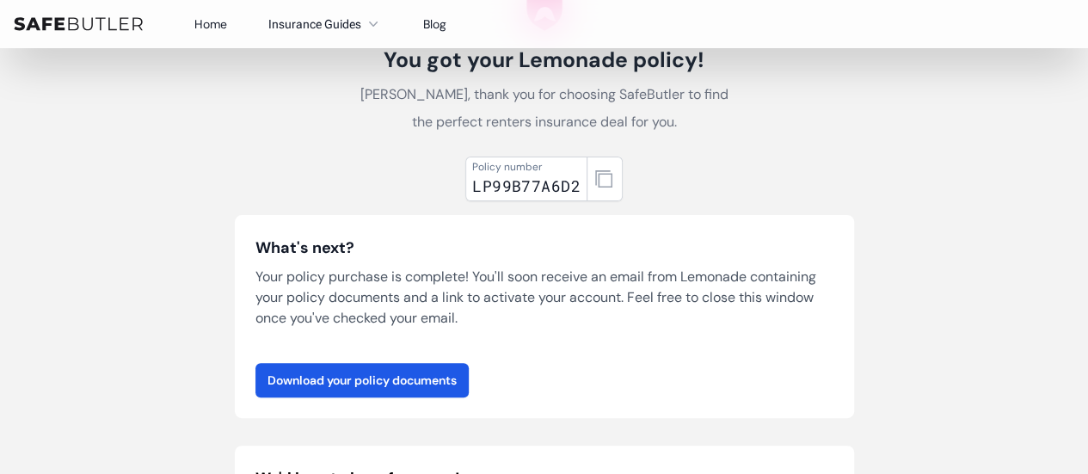
scroll to position [116, 0]
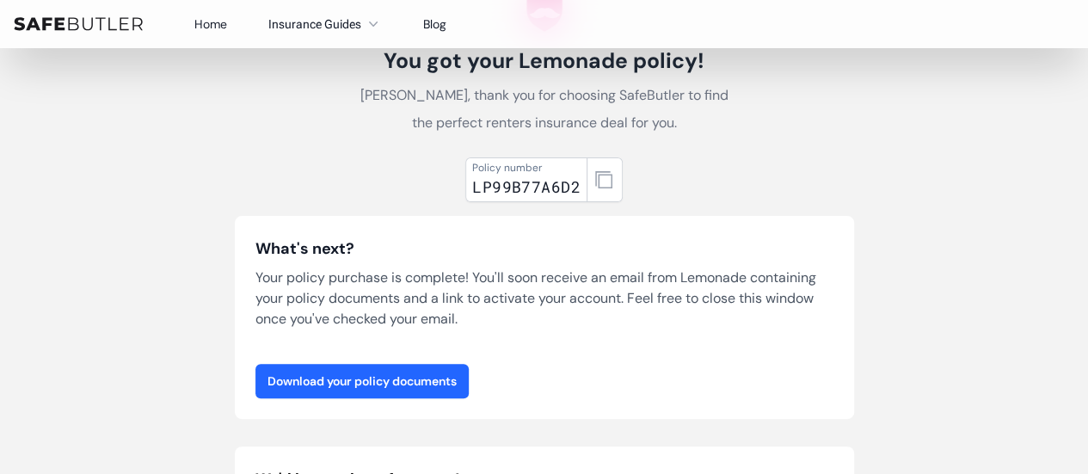
click at [333, 378] on link "Download your policy documents" at bounding box center [361, 381] width 213 height 34
